Goal: Transaction & Acquisition: Purchase product/service

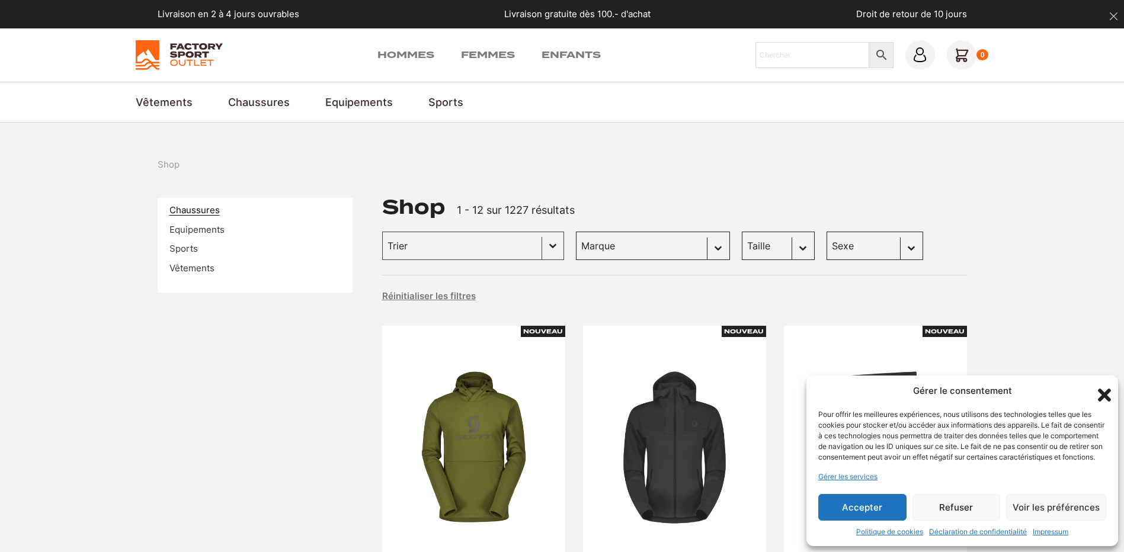
click at [198, 209] on link "Chaussures" at bounding box center [194, 209] width 50 height 11
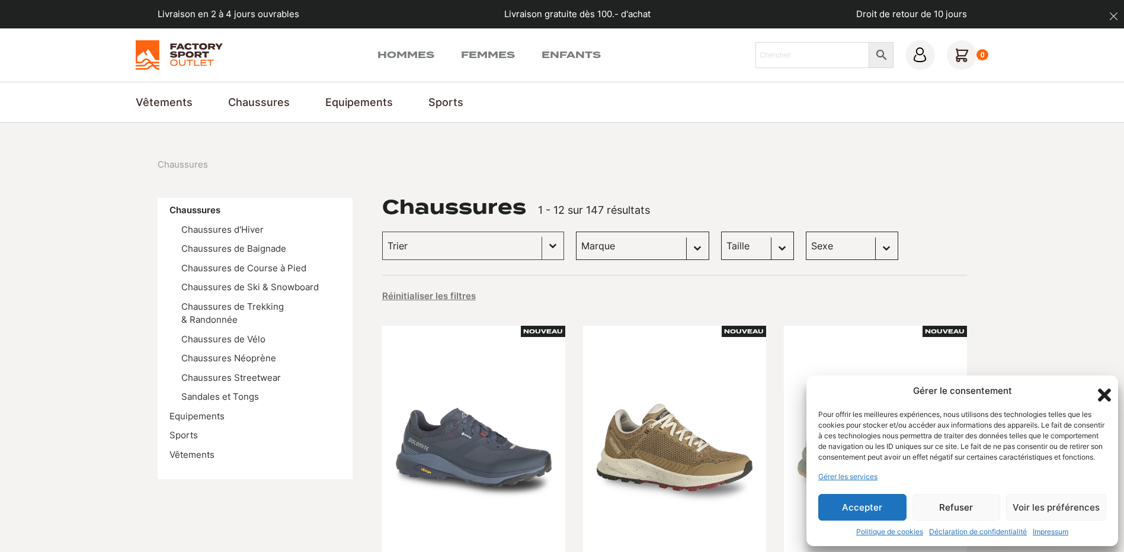
click at [1106, 389] on icon "Fermer la boîte de dialogue" at bounding box center [1104, 395] width 13 height 13
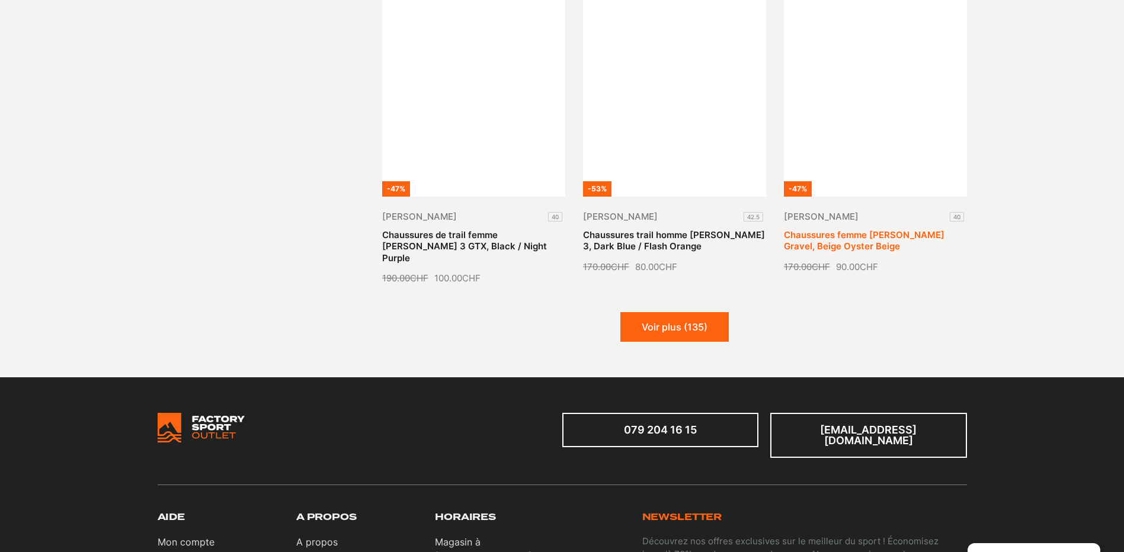
scroll to position [1363, 0]
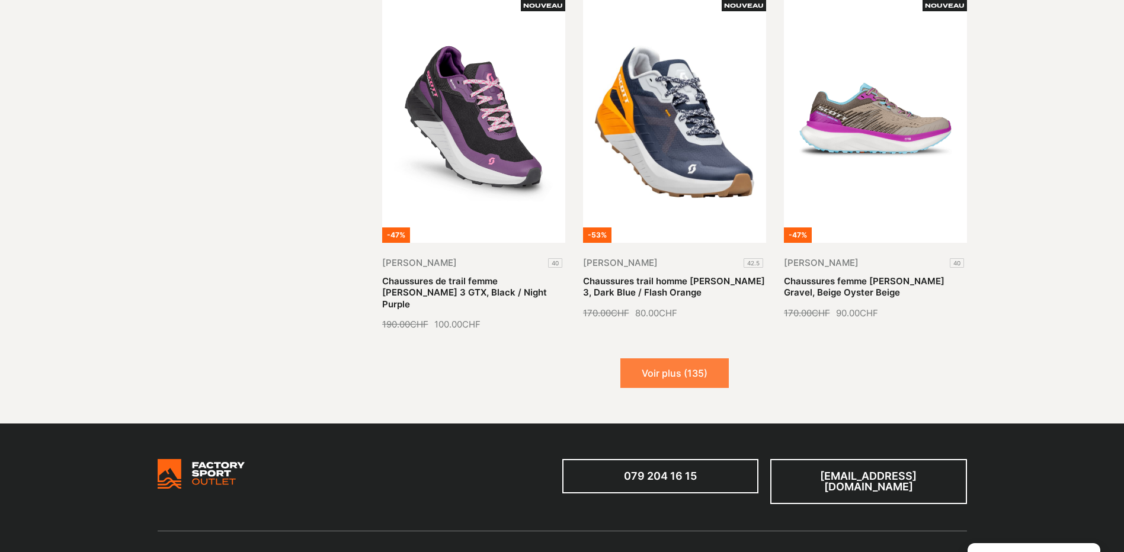
click at [696, 358] on button "Voir plus (135)" at bounding box center [674, 373] width 108 height 30
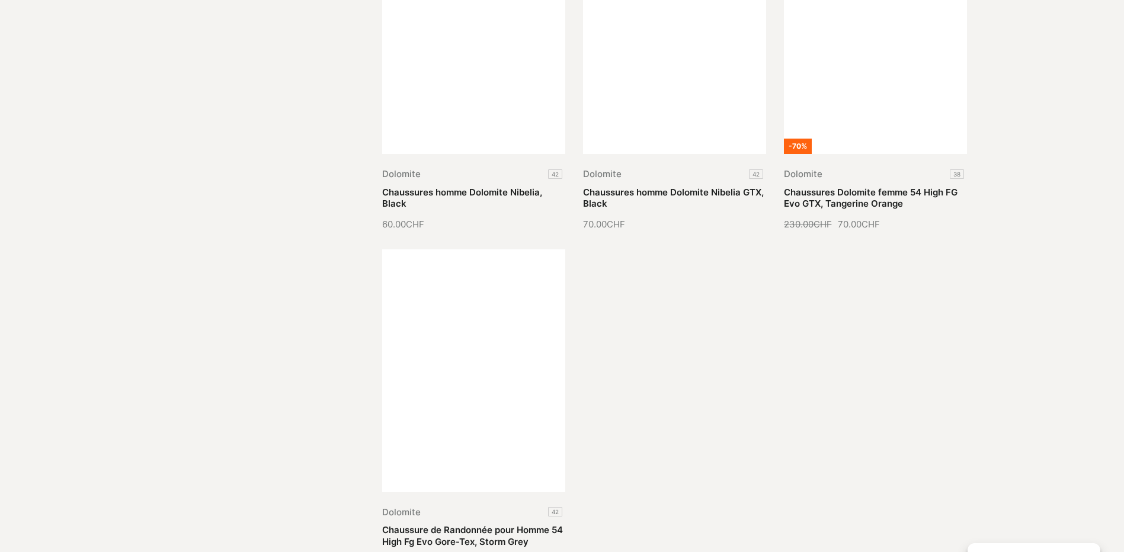
scroll to position [2784, 0]
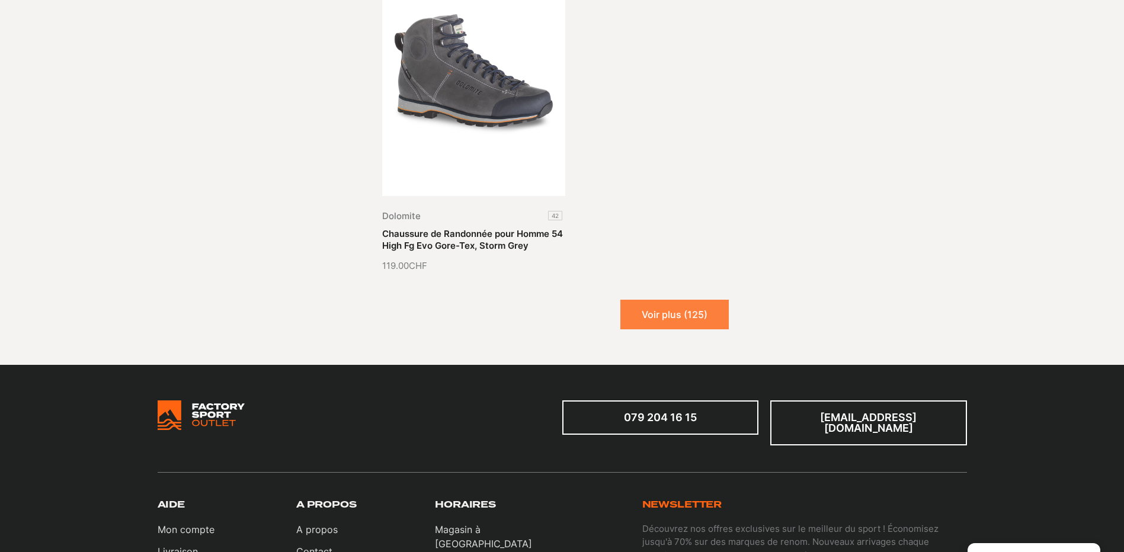
click at [693, 306] on button "Voir plus (125)" at bounding box center [674, 315] width 108 height 30
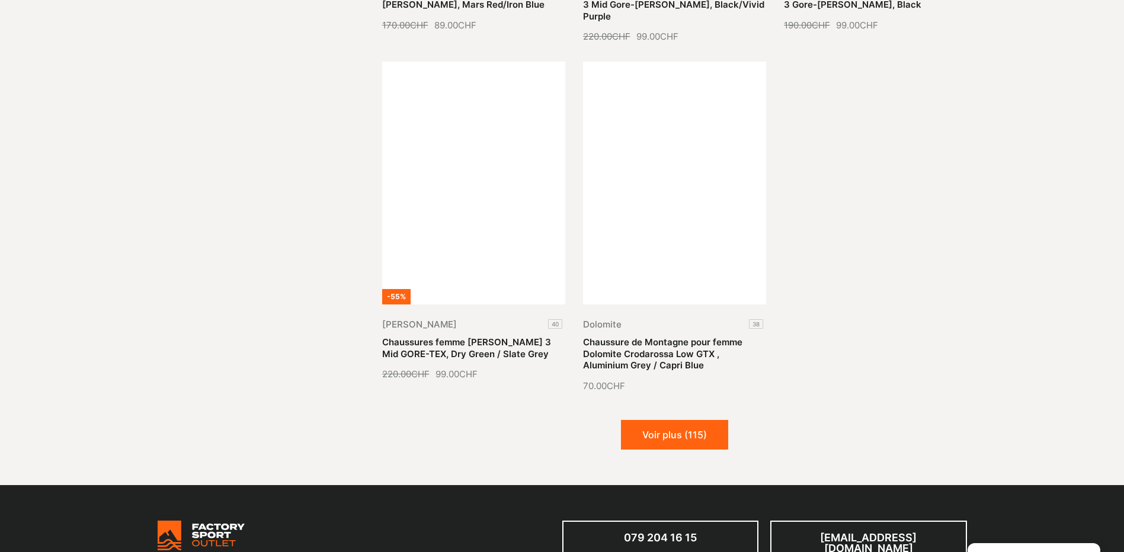
scroll to position [3910, 0]
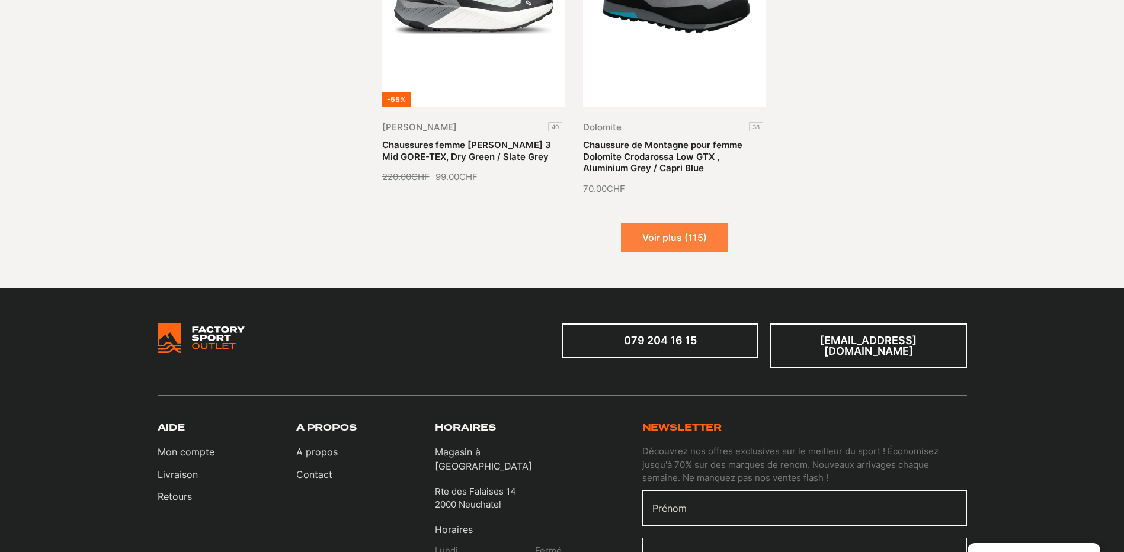
click at [699, 223] on button "Voir plus (115)" at bounding box center [674, 238] width 107 height 30
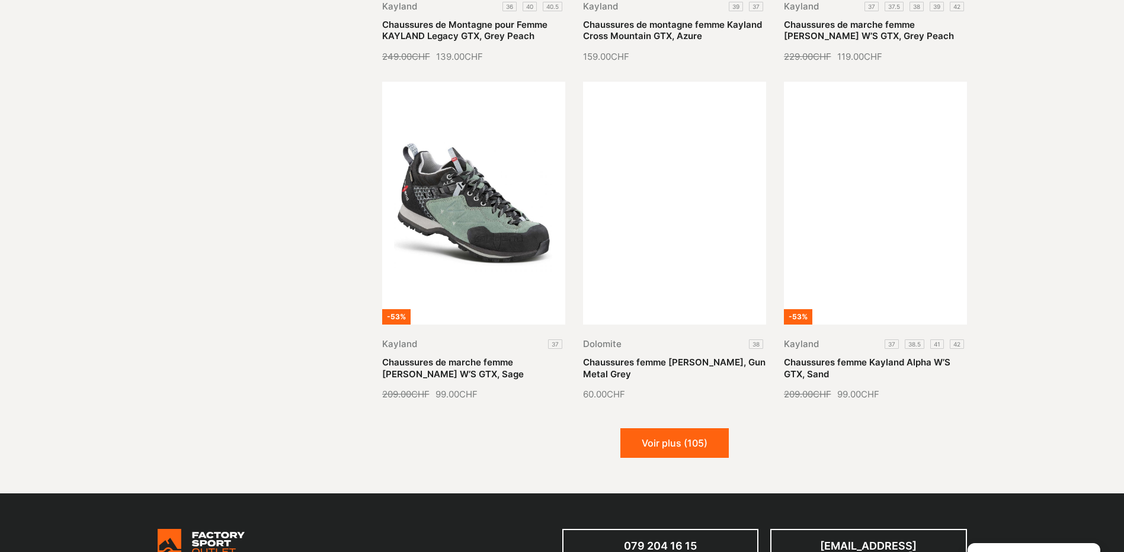
scroll to position [4917, 0]
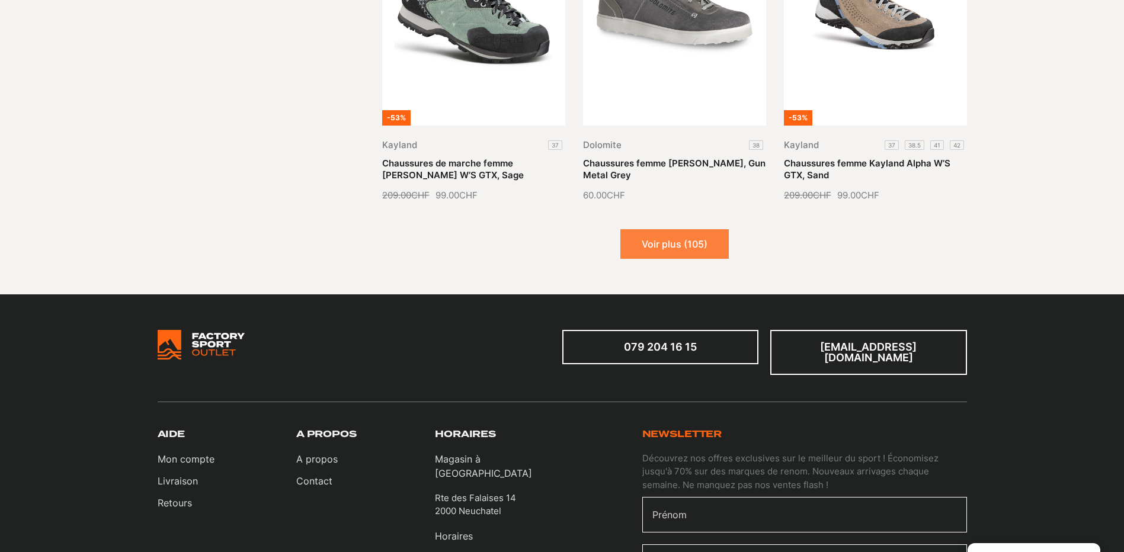
click at [712, 229] on button "Voir plus (105)" at bounding box center [674, 244] width 108 height 30
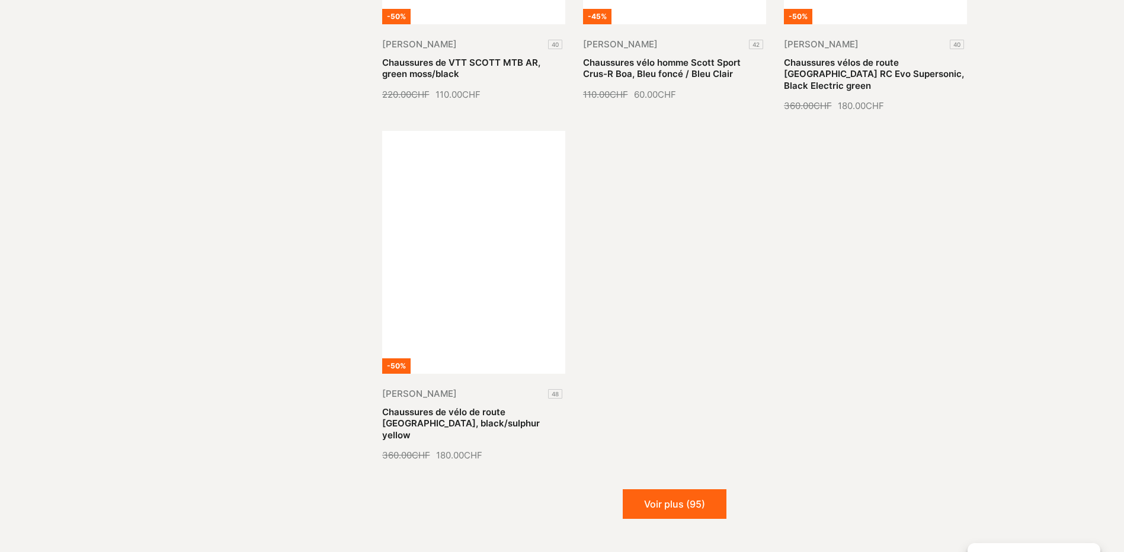
scroll to position [6221, 0]
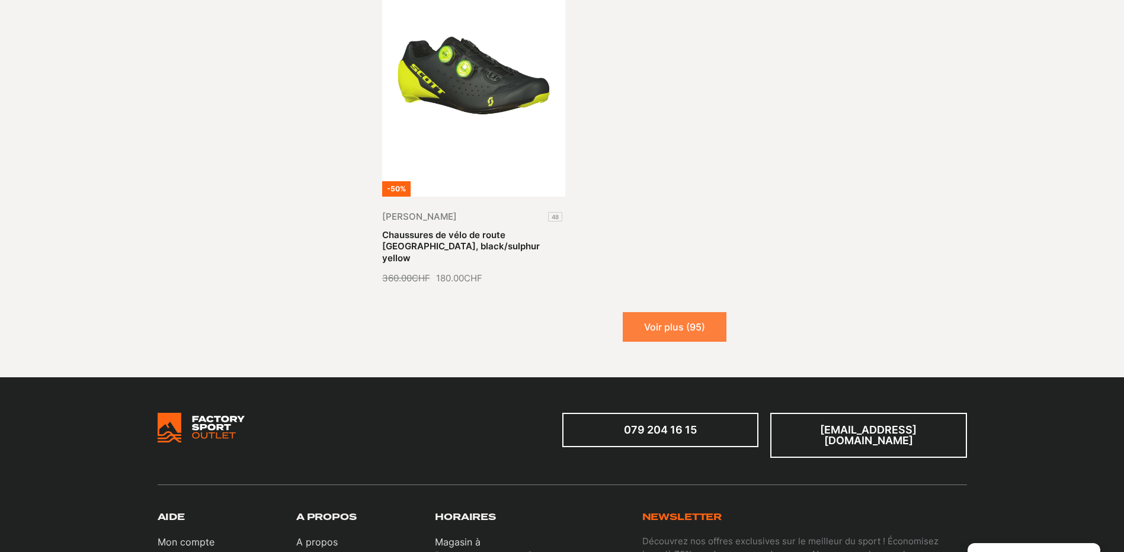
click at [693, 312] on button "Voir plus (95)" at bounding box center [675, 327] width 104 height 30
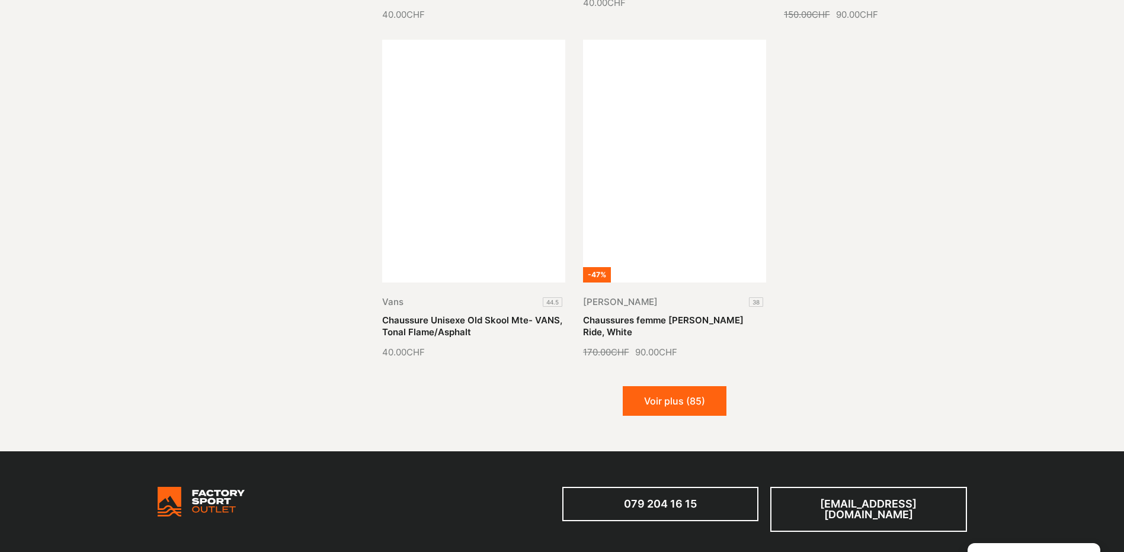
scroll to position [7287, 0]
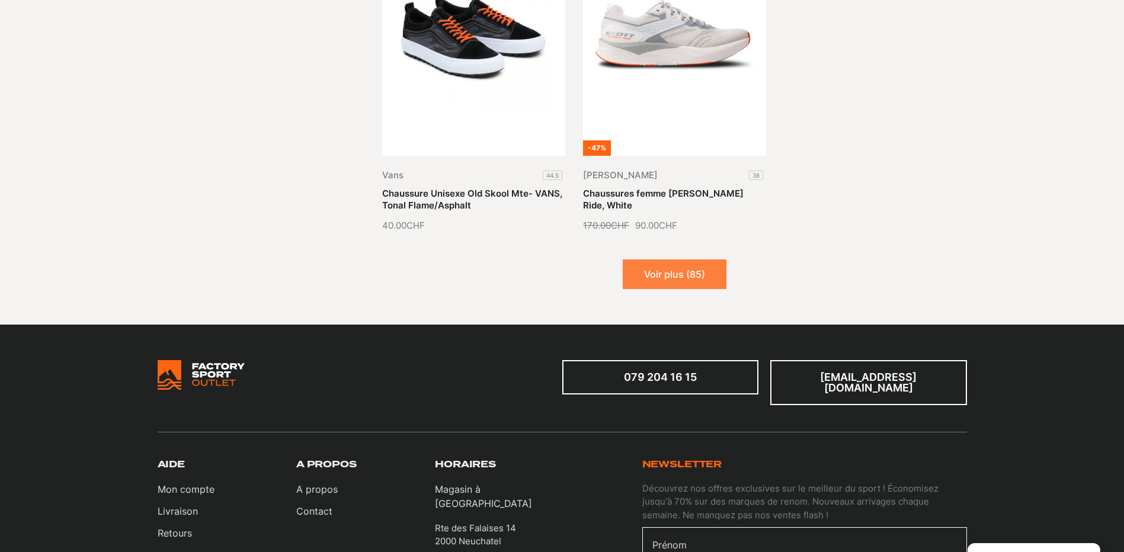
click at [648, 259] on button "Voir plus (85)" at bounding box center [675, 274] width 104 height 30
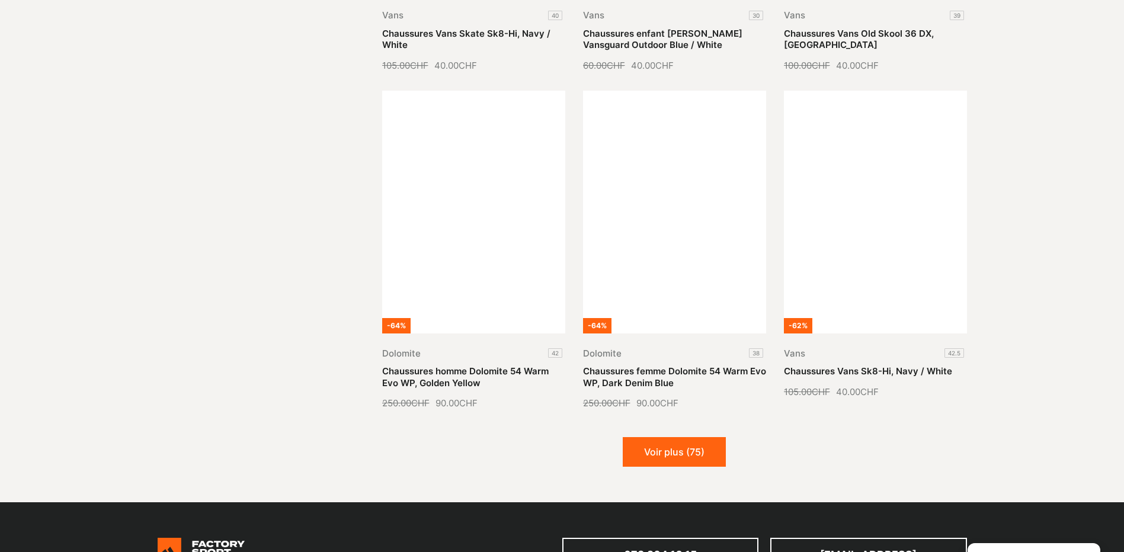
scroll to position [8294, 0]
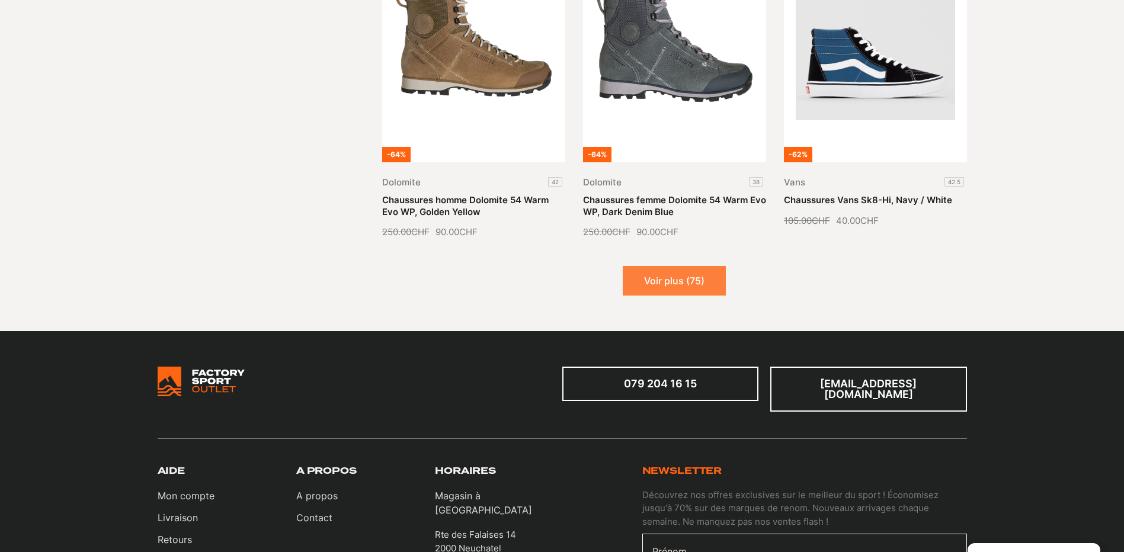
click at [645, 266] on button "Voir plus (75)" at bounding box center [674, 281] width 103 height 30
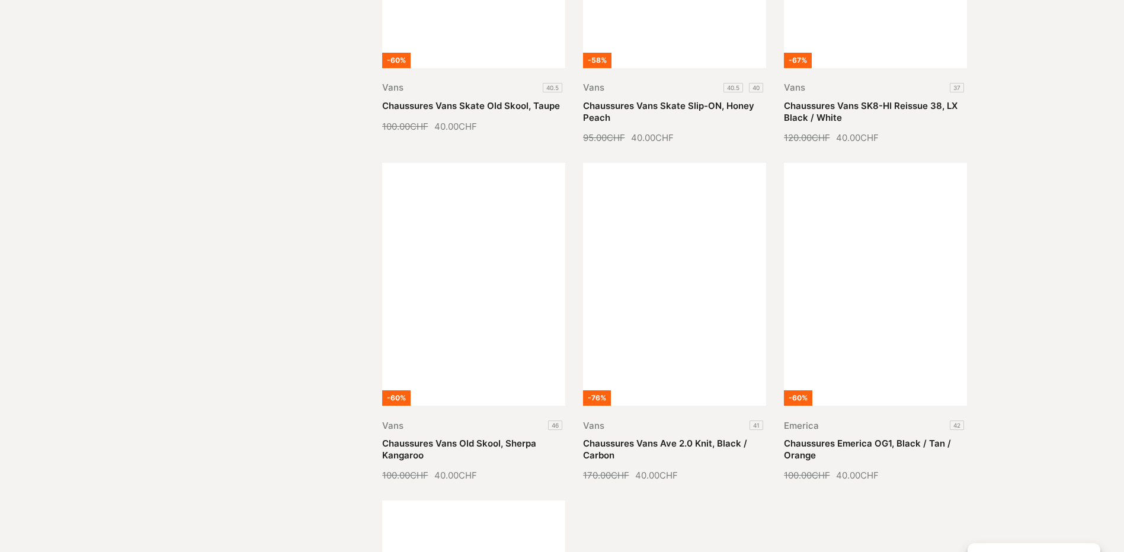
scroll to position [9420, 0]
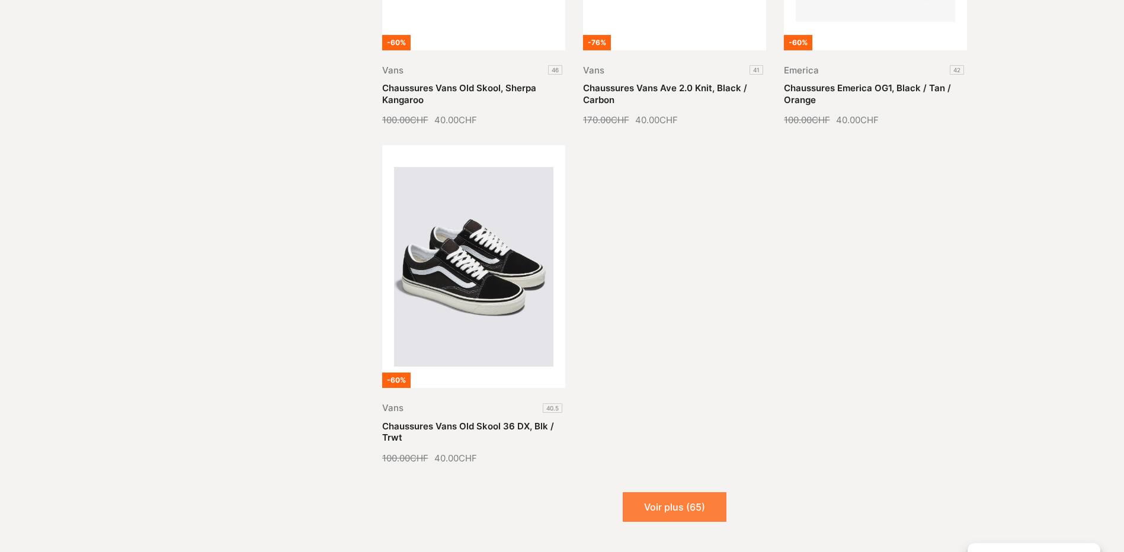
click at [682, 492] on button "Voir plus (65)" at bounding box center [675, 507] width 104 height 30
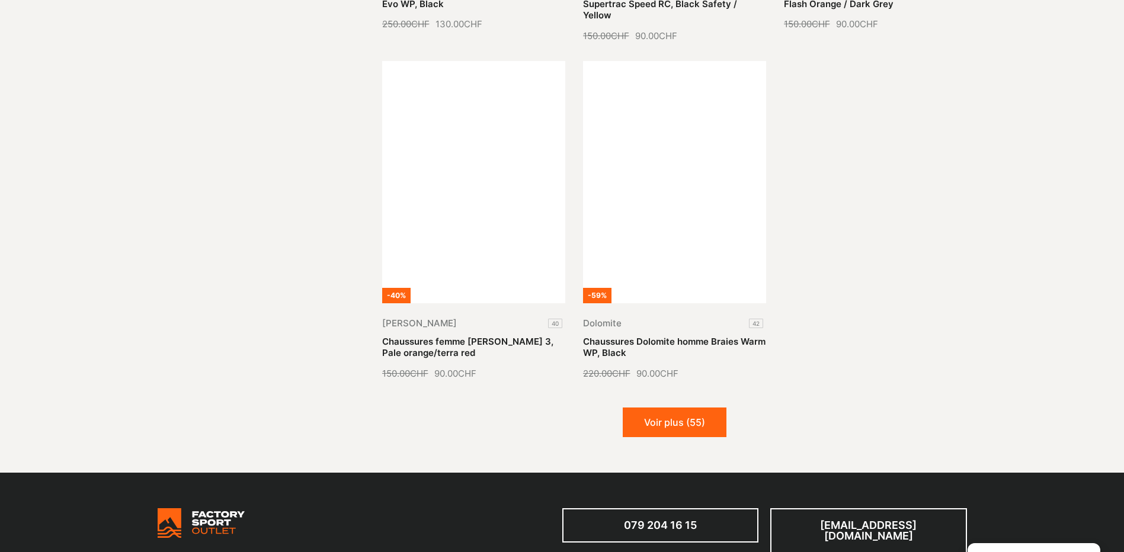
scroll to position [10546, 0]
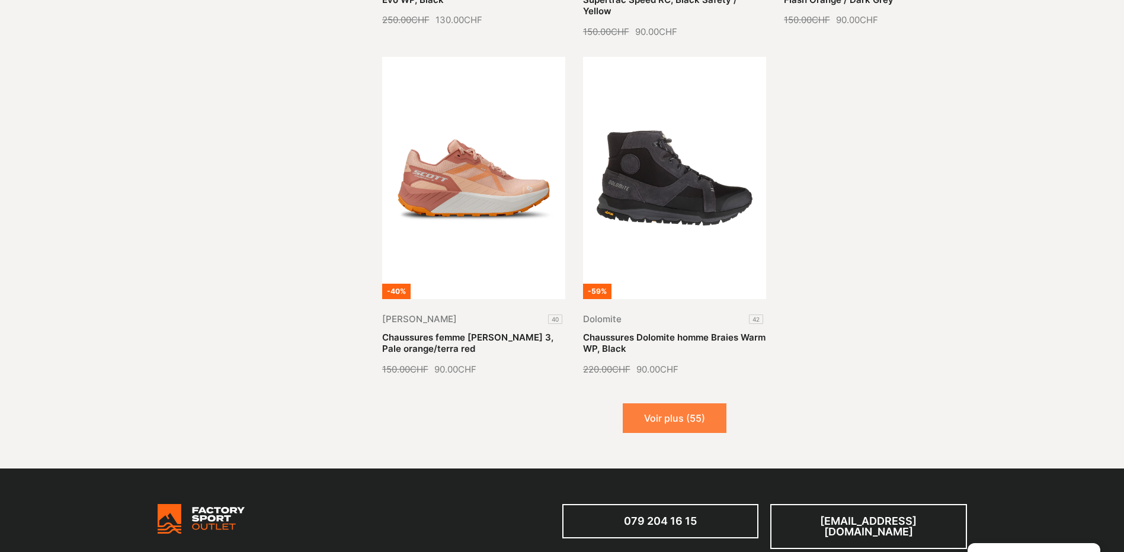
click at [693, 403] on button "Voir plus (55)" at bounding box center [675, 418] width 104 height 30
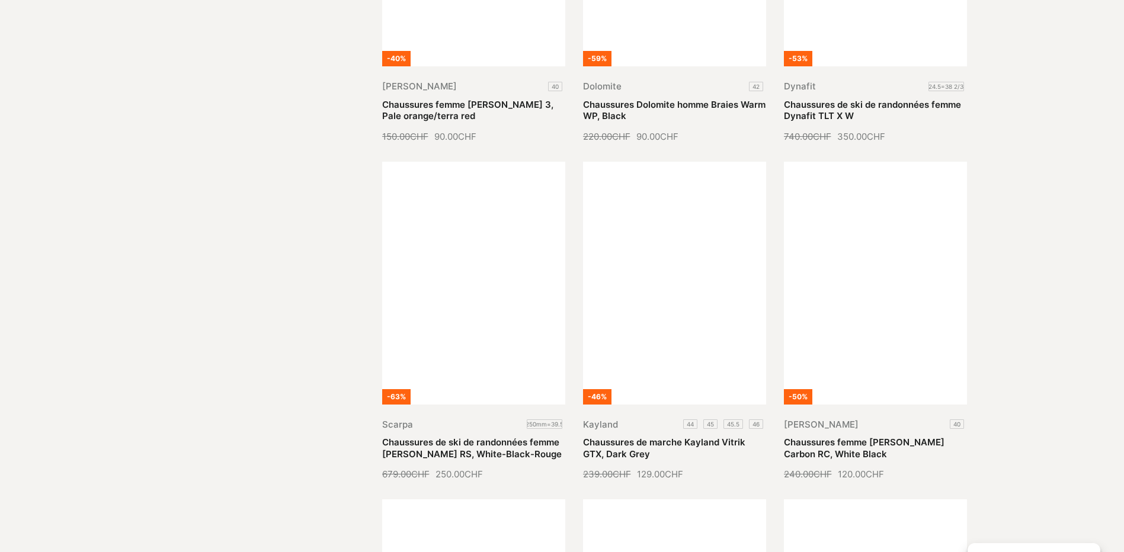
scroll to position [10783, 0]
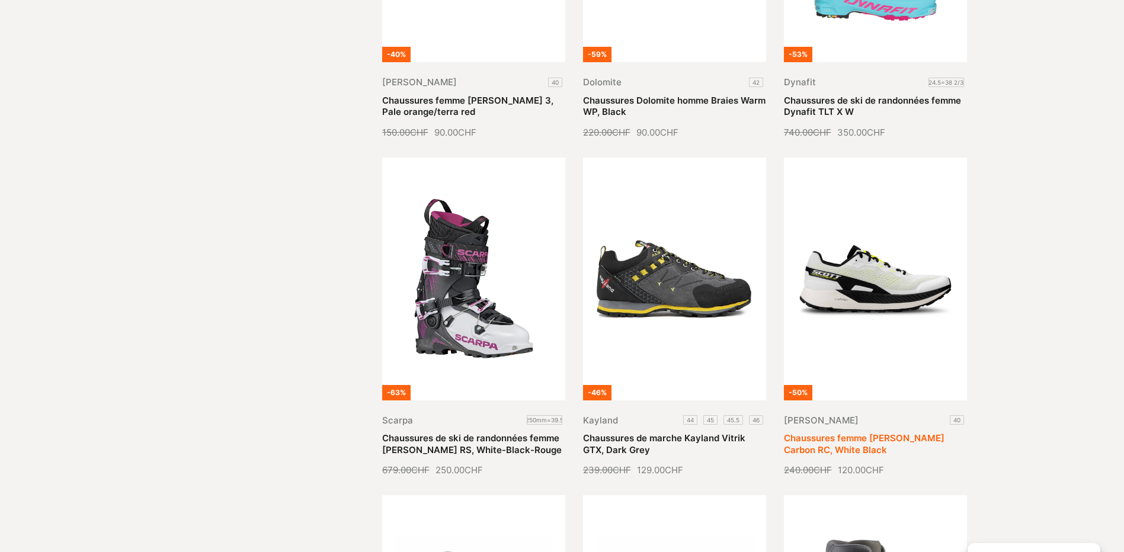
click at [892, 432] on link "Chaussures femme Scott Utra Carbon RC, White Black" at bounding box center [864, 443] width 161 height 23
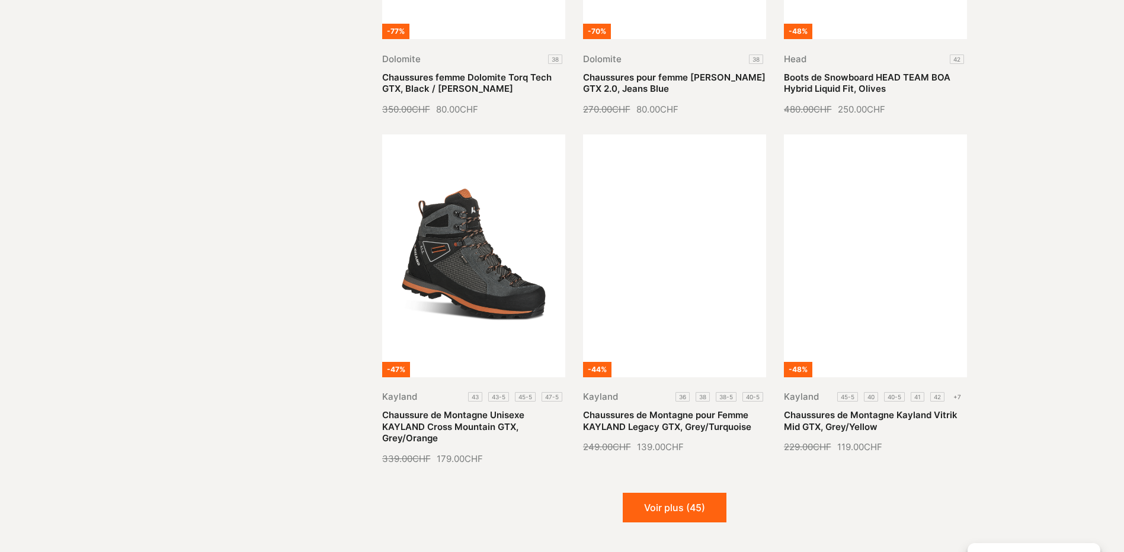
scroll to position [11730, 0]
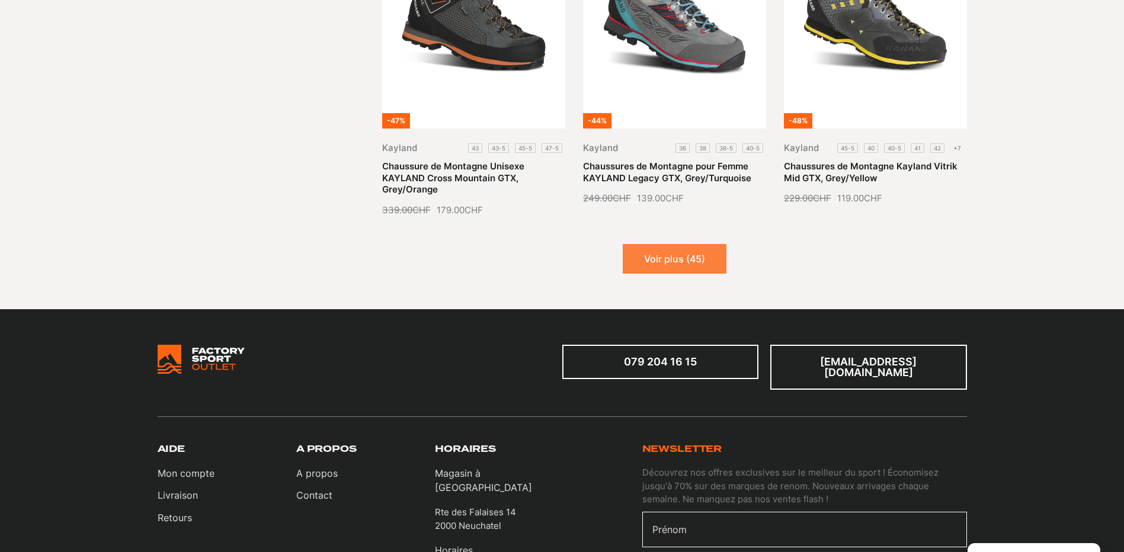
click at [677, 244] on button "Voir plus (45)" at bounding box center [675, 259] width 104 height 30
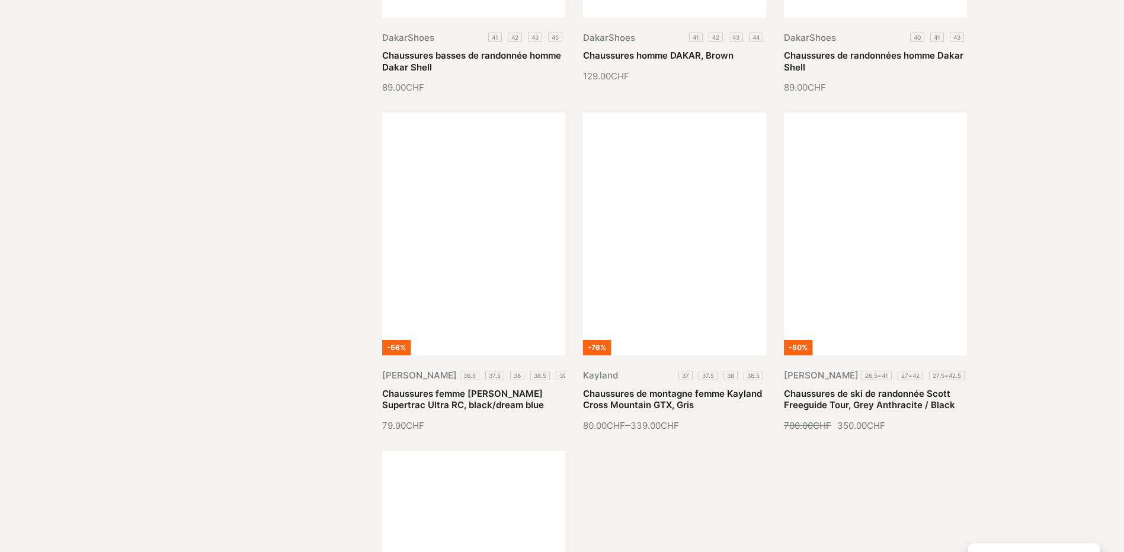
scroll to position [12501, 0]
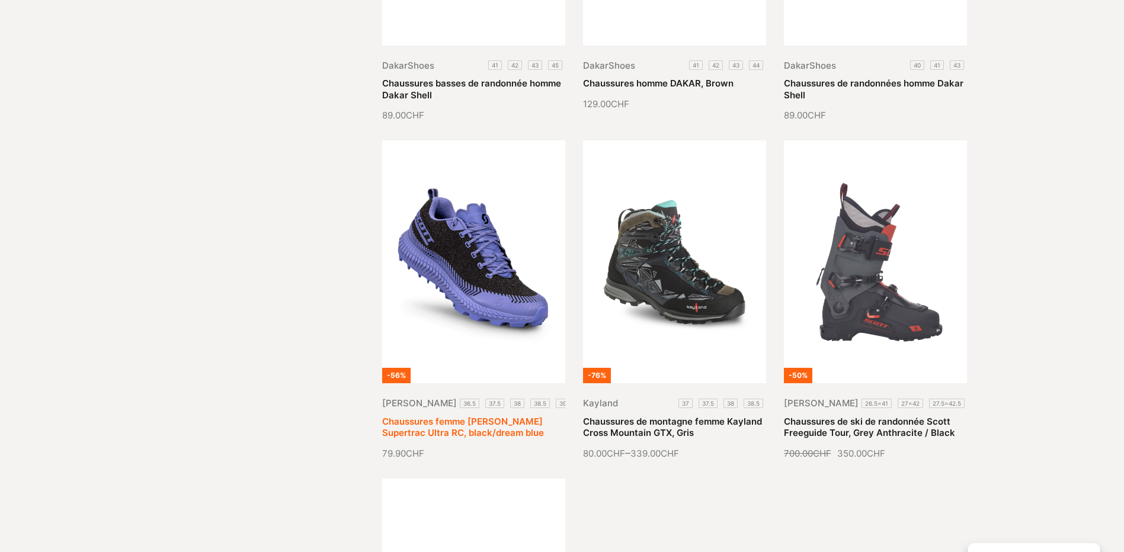
click at [499, 416] on link "Chaussures femme [PERSON_NAME] Supertrac Ultra RC, black/dream blue" at bounding box center [463, 427] width 162 height 23
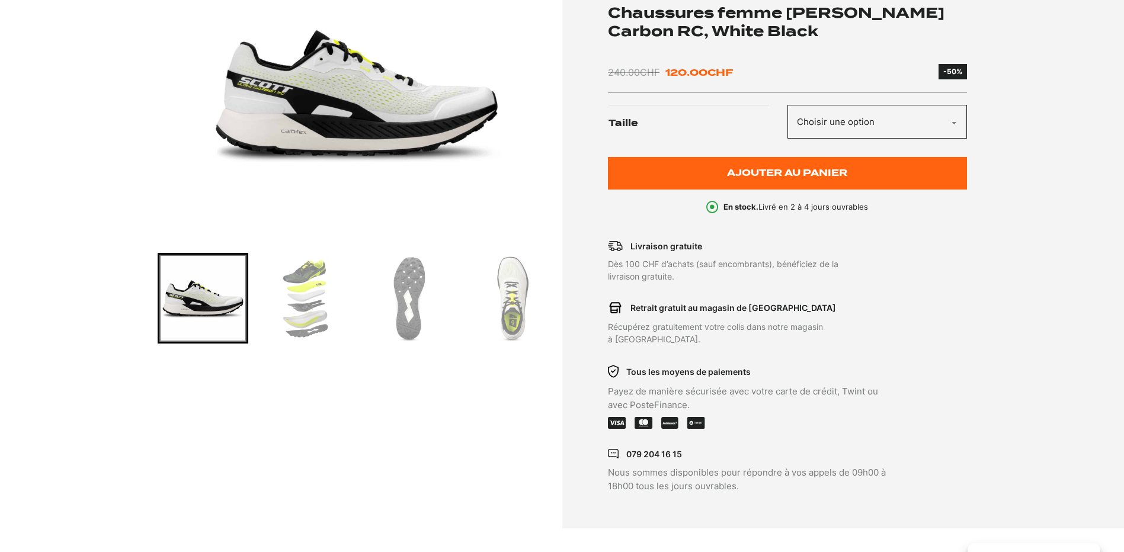
scroll to position [237, 0]
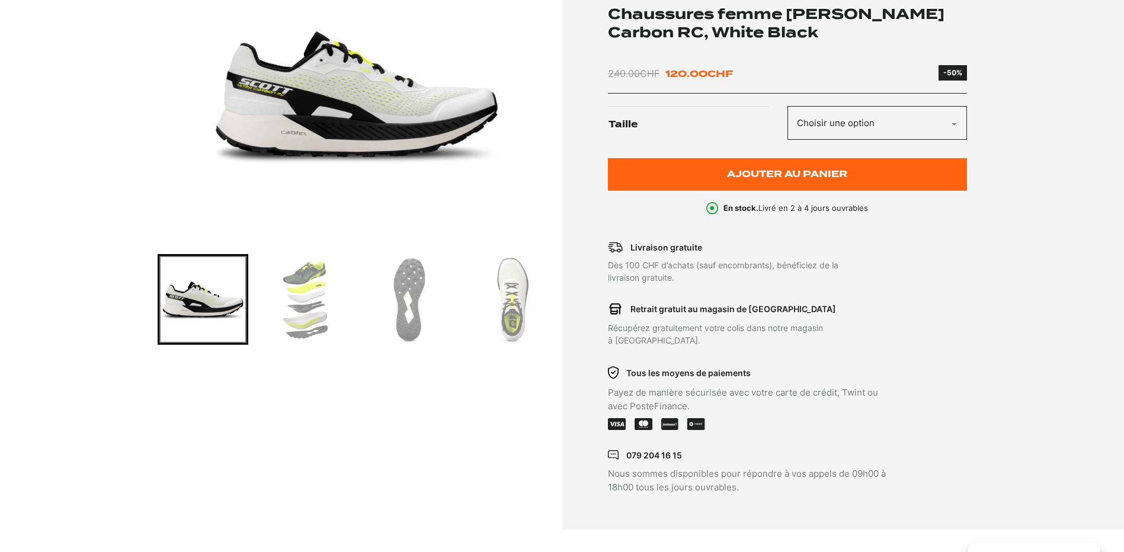
click at [399, 299] on img "Go to slide 3" at bounding box center [407, 299] width 87 height 87
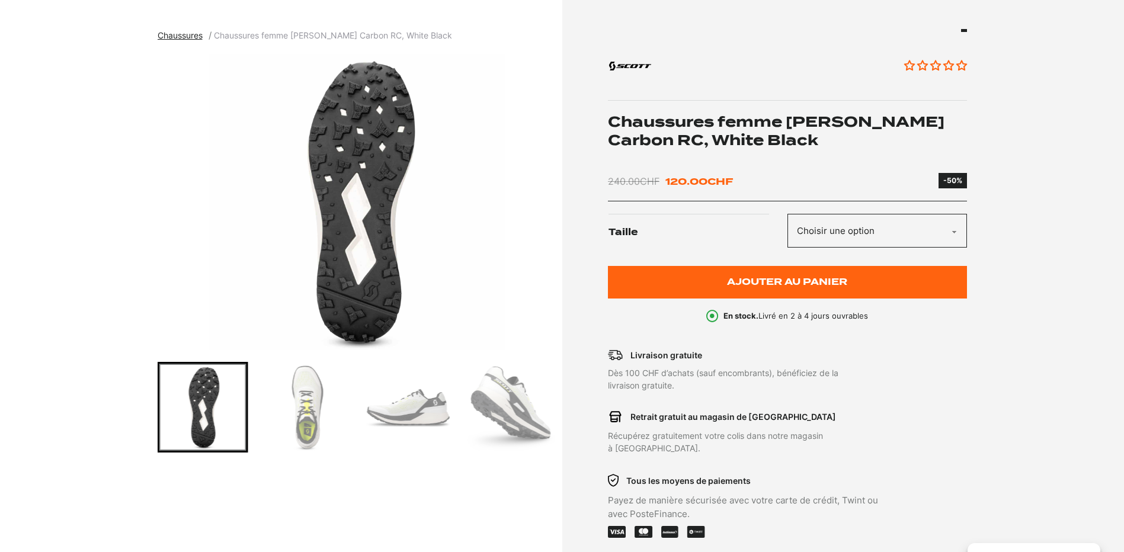
scroll to position [118, 0]
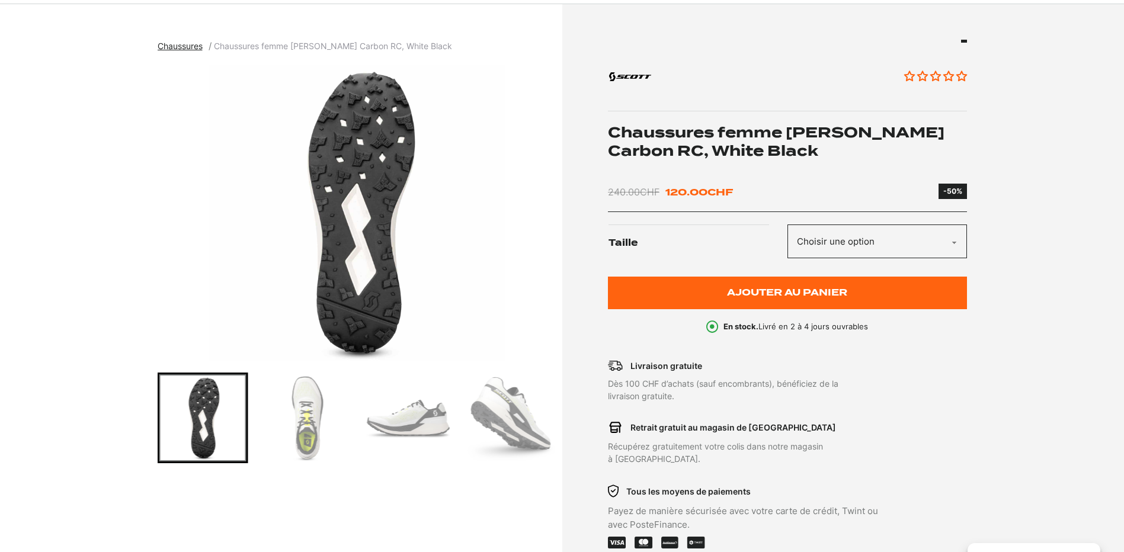
click at [312, 398] on img "Go to slide 4" at bounding box center [305, 417] width 87 height 87
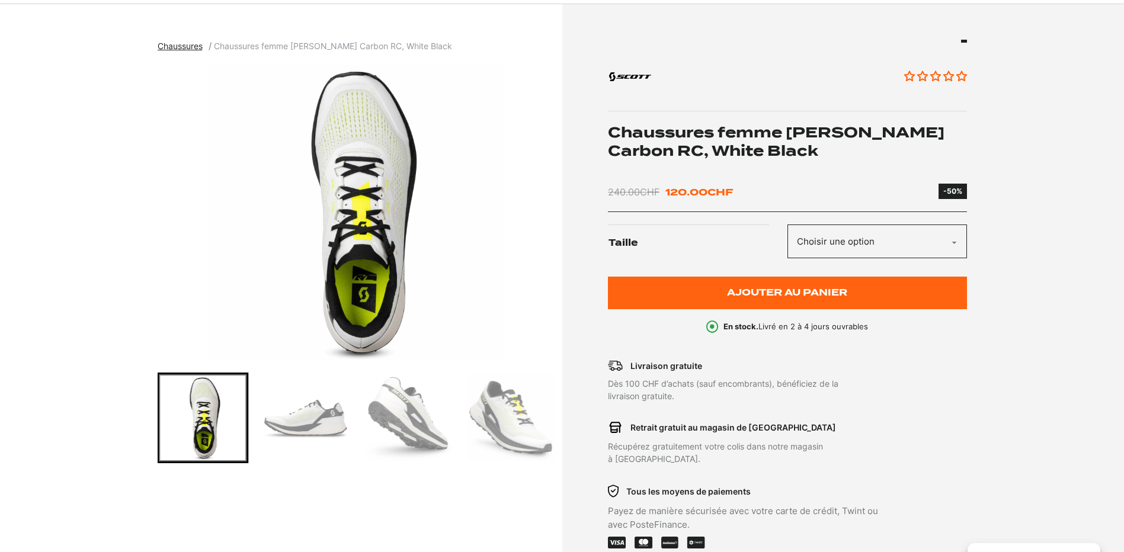
click at [518, 422] on img "Go to slide 7" at bounding box center [510, 417] width 87 height 87
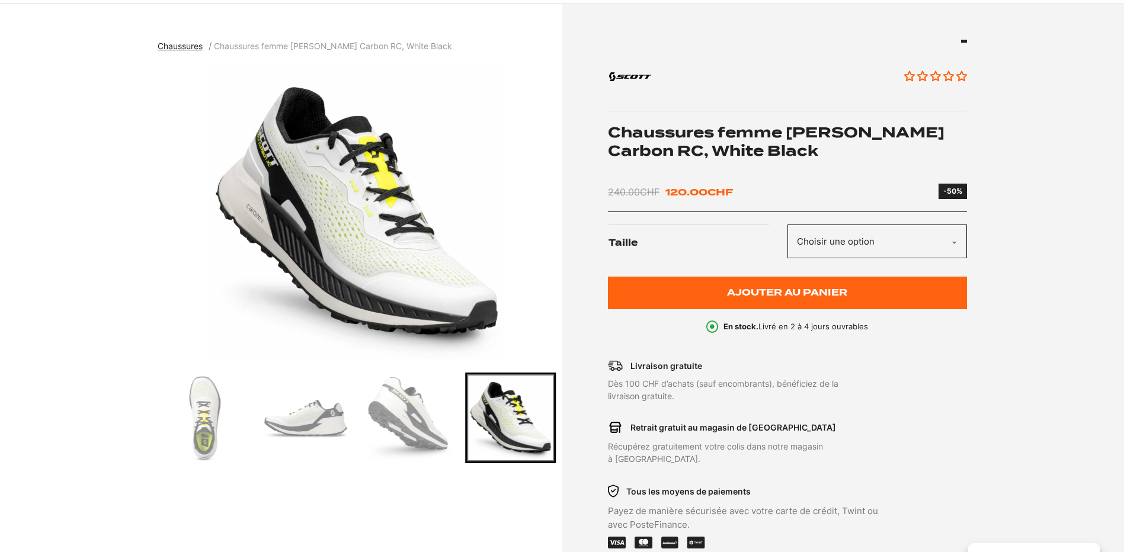
click at [933, 231] on select "Choisir une option 40" at bounding box center [877, 242] width 180 height 34
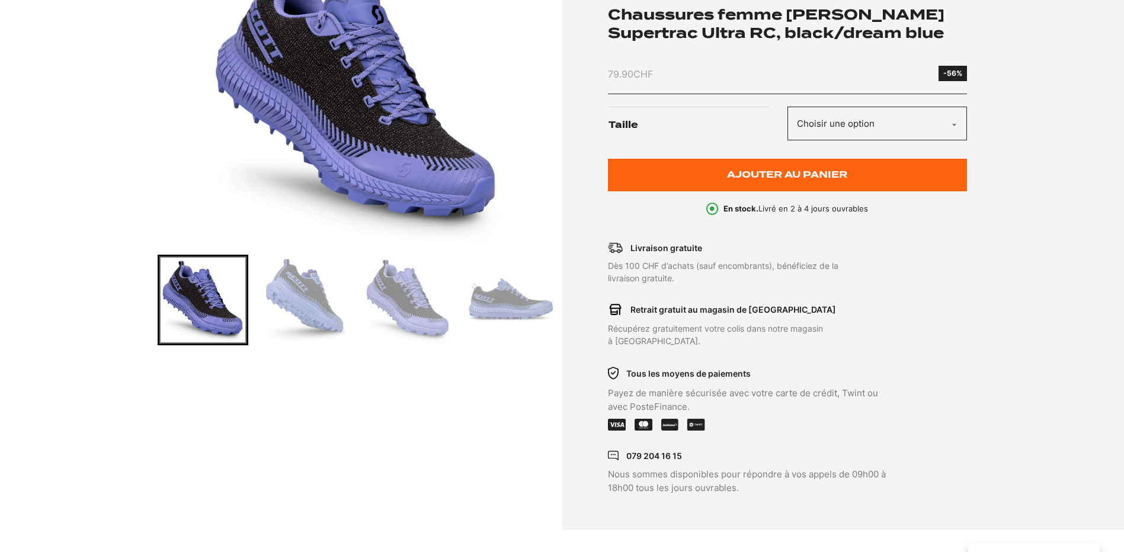
scroll to position [237, 0]
click at [514, 310] on img "Go to slide 4" at bounding box center [510, 299] width 87 height 87
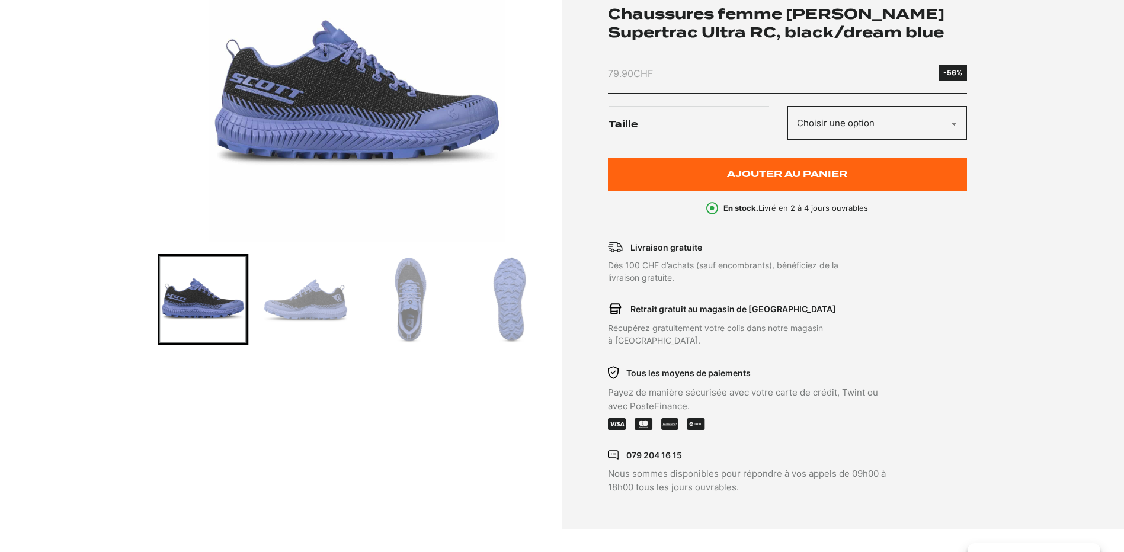
click at [424, 309] on img "Go to slide 6" at bounding box center [407, 299] width 87 height 87
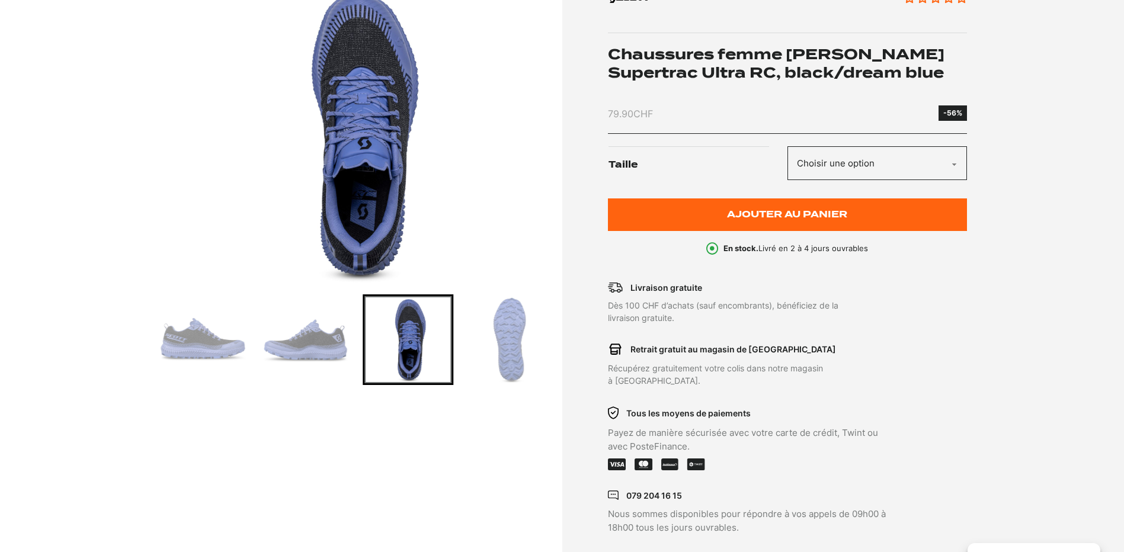
scroll to position [118, 0]
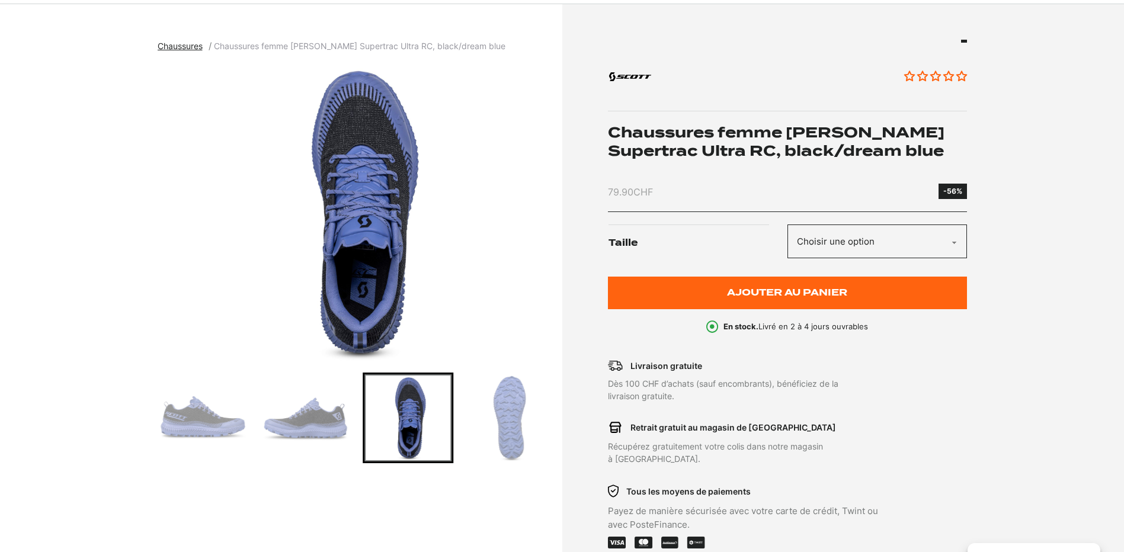
click at [318, 421] on img "Go to slide 5" at bounding box center [305, 417] width 87 height 87
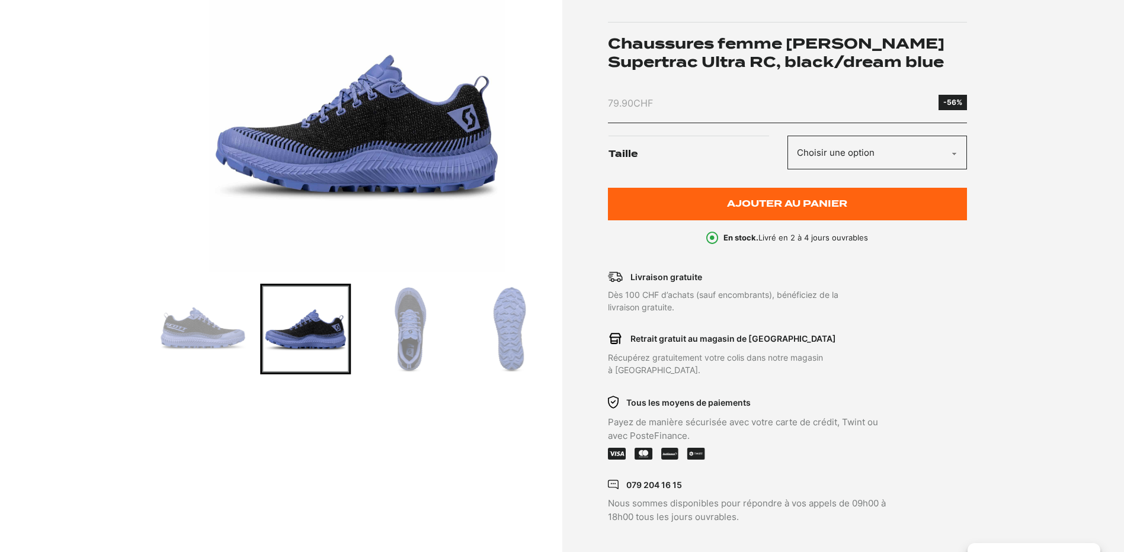
scroll to position [178, 0]
